Goal: Communication & Community: Answer question/provide support

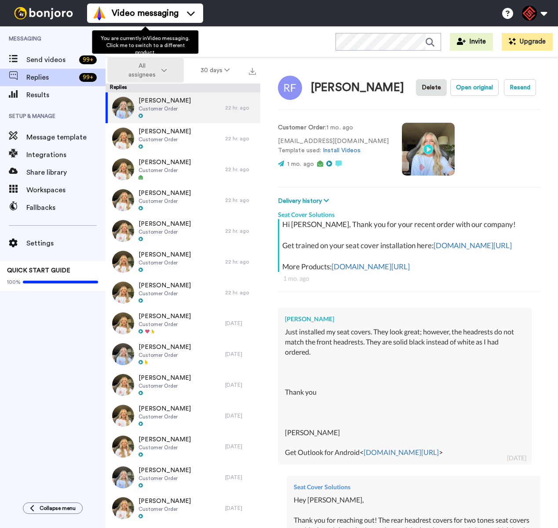
type textarea "x"
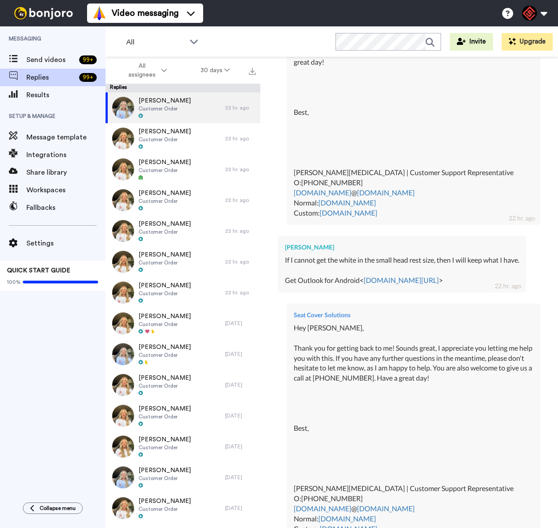
scroll to position [301, 0]
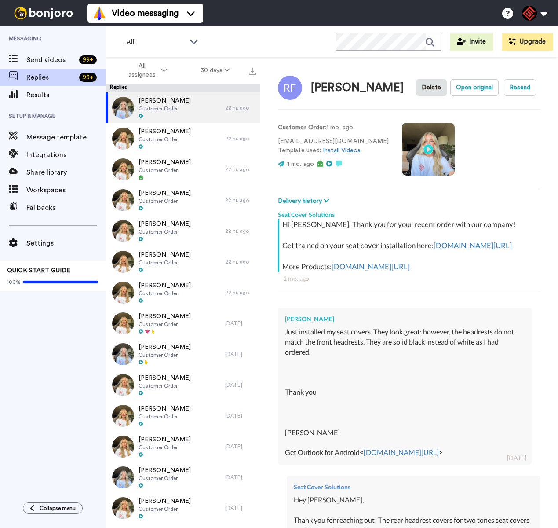
type textarea "x"
